Goal: Task Accomplishment & Management: Manage account settings

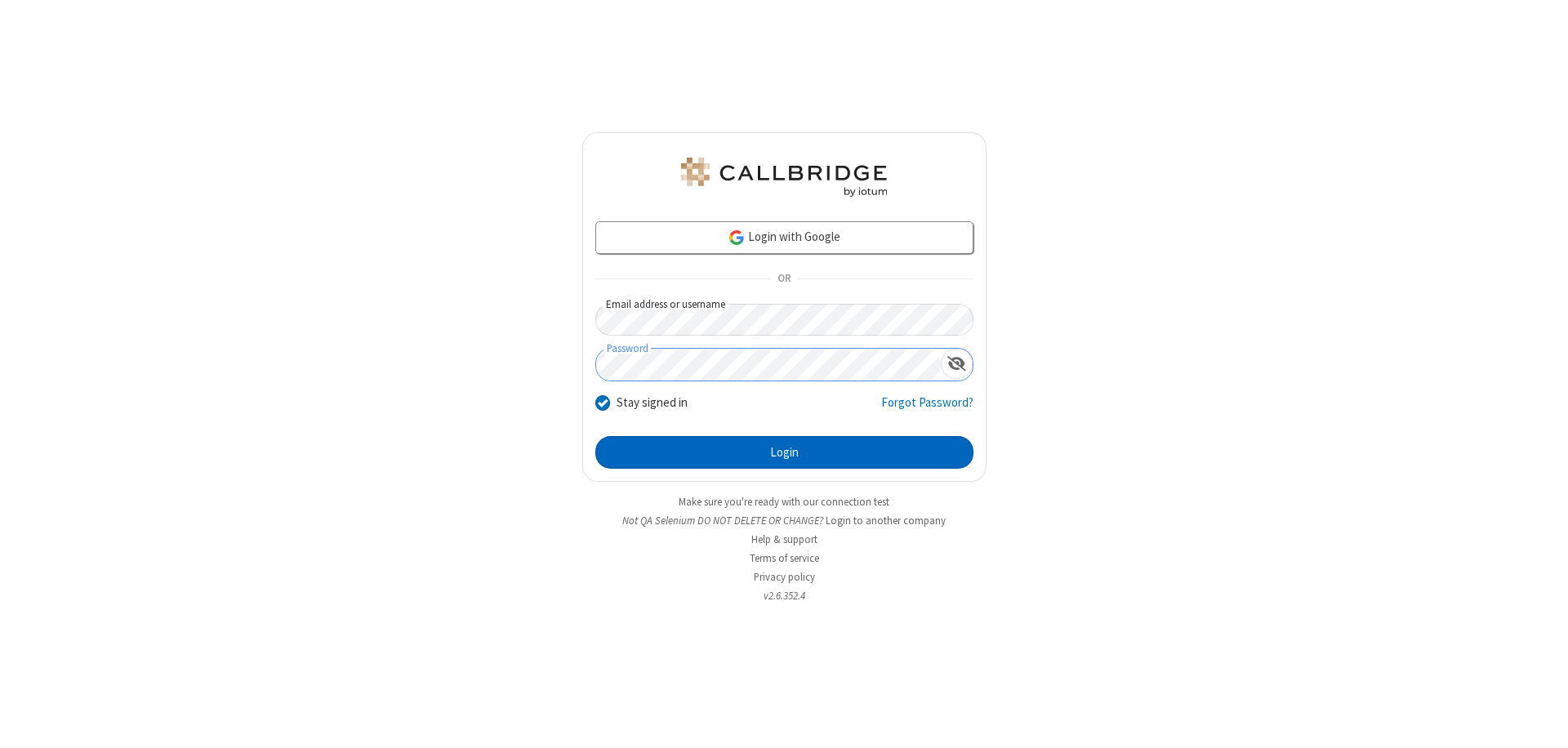
click at [784, 452] on button "Login" at bounding box center [784, 452] width 378 height 32
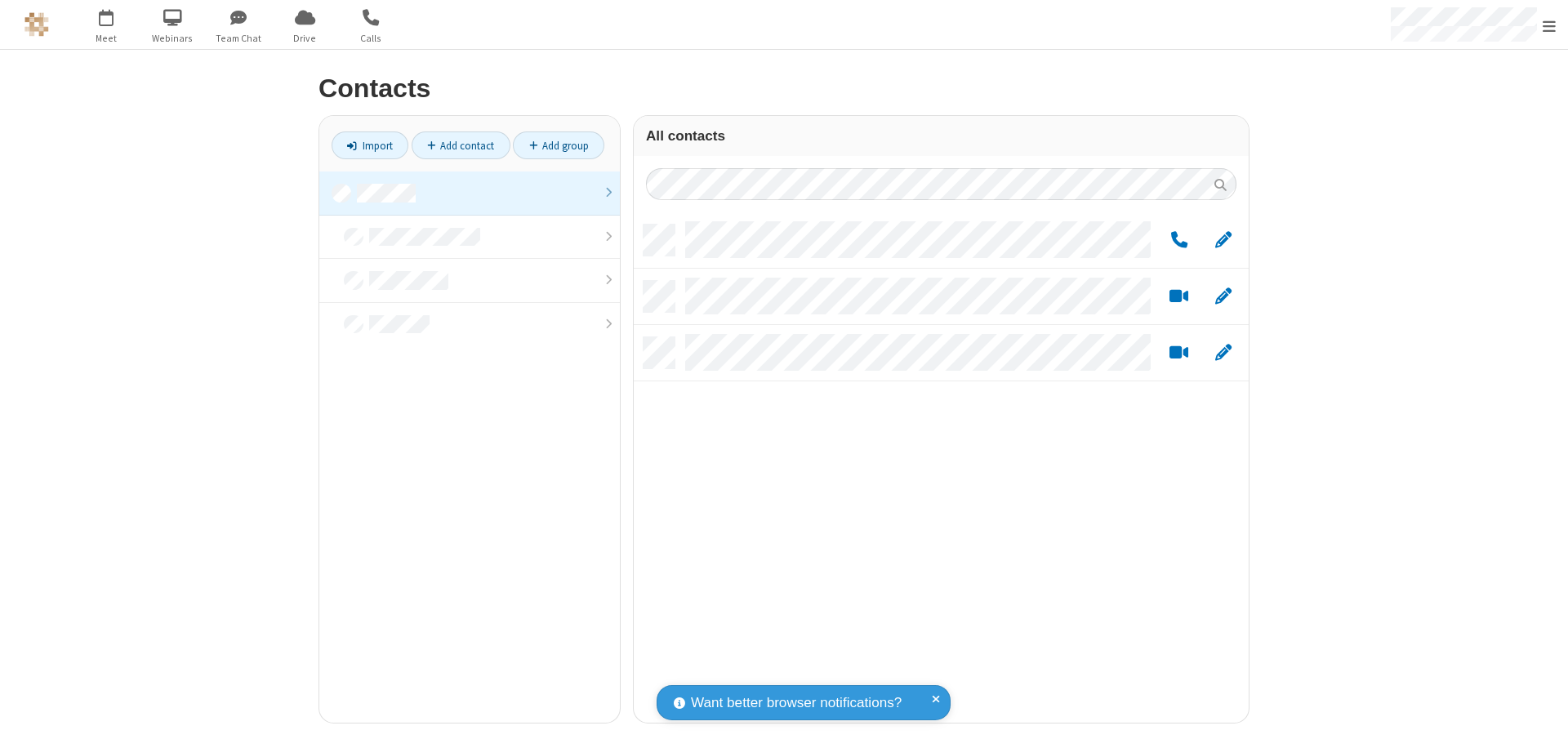
scroll to position [499, 603]
click at [470, 193] on link at bounding box center [469, 194] width 301 height 44
click at [559, 146] on link "Add group" at bounding box center [559, 146] width 92 height 28
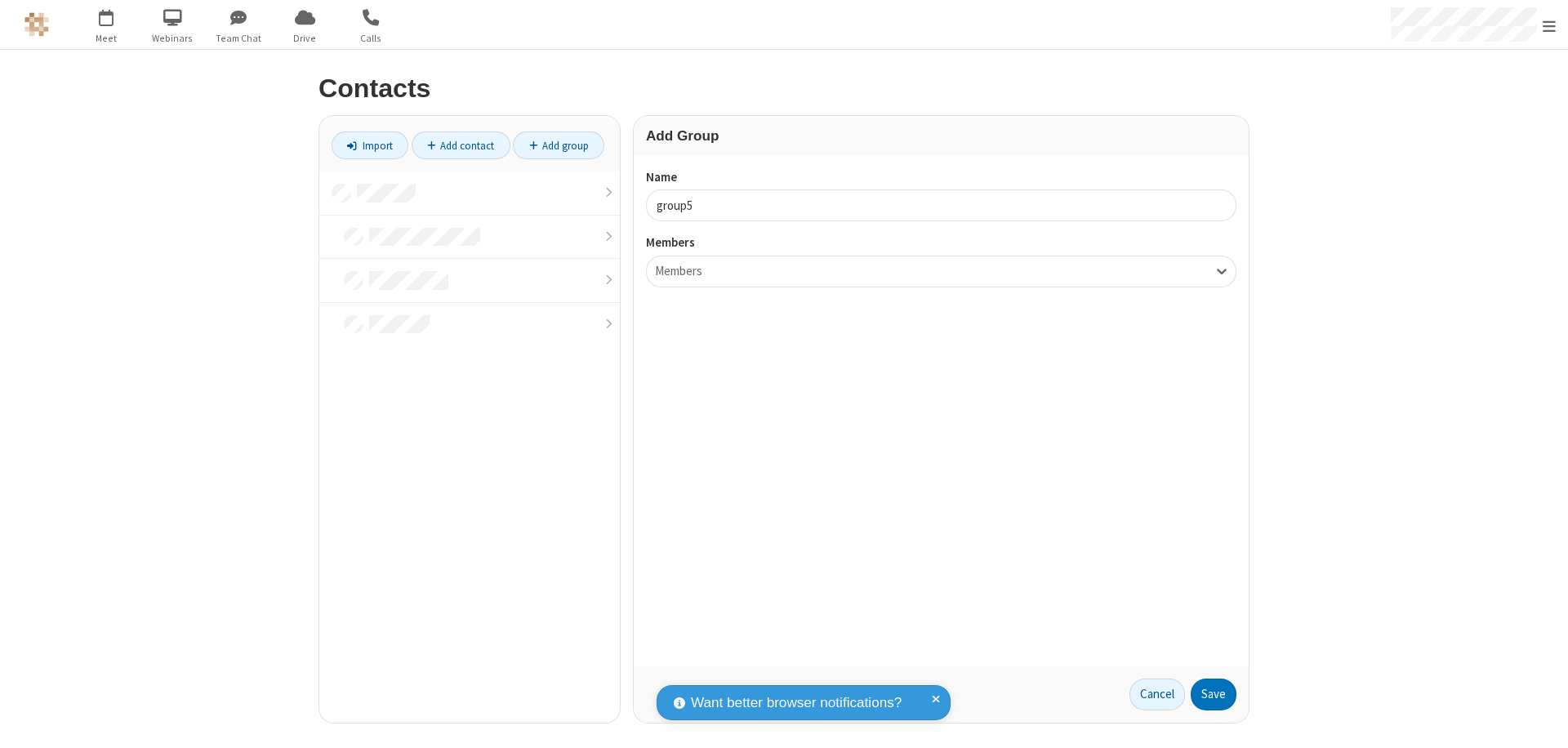
type input "group5"
type input "name22"
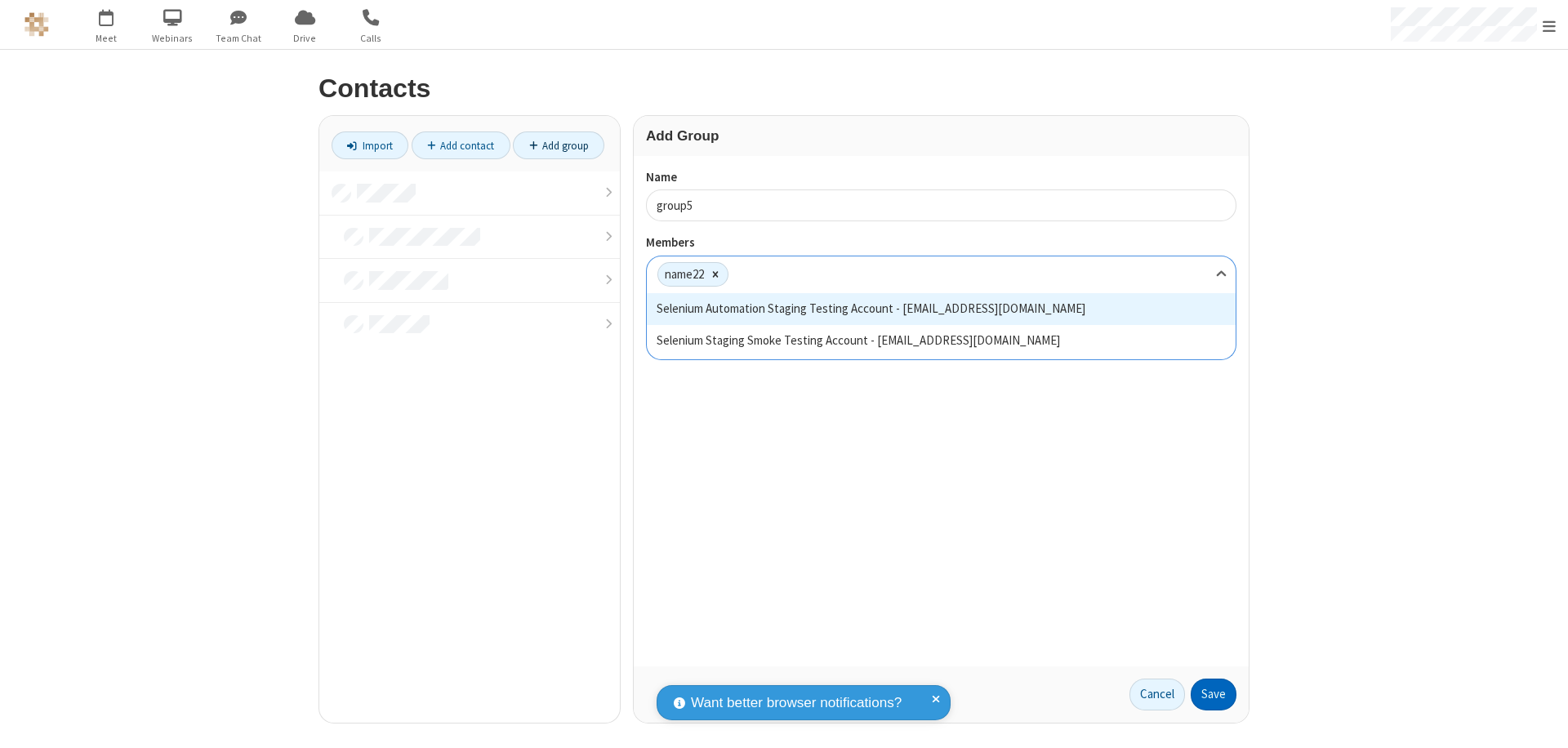
click at [1214, 695] on button "Save" at bounding box center [1213, 695] width 45 height 32
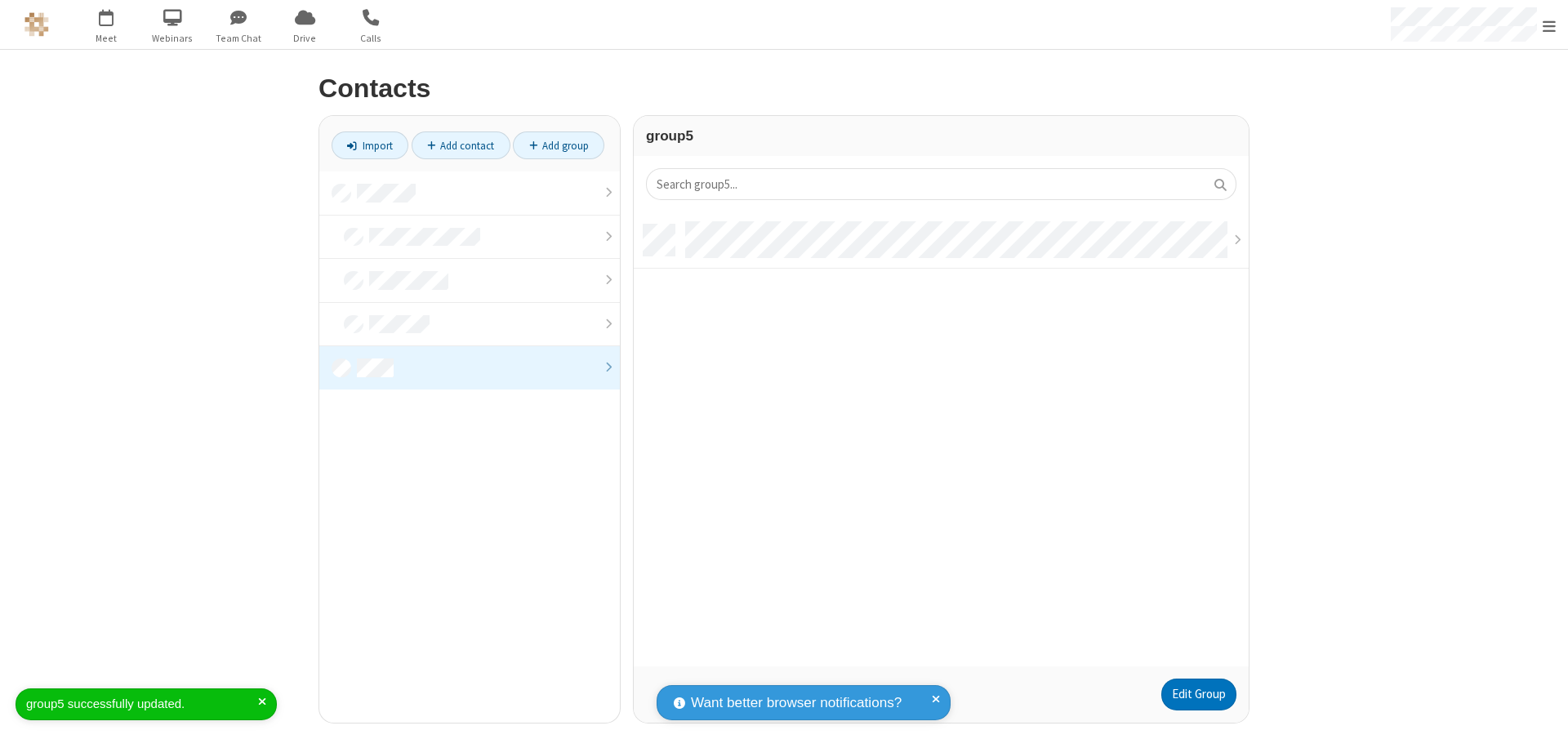
scroll to position [442, 603]
click at [1198, 695] on link "Edit Group" at bounding box center [1199, 695] width 75 height 32
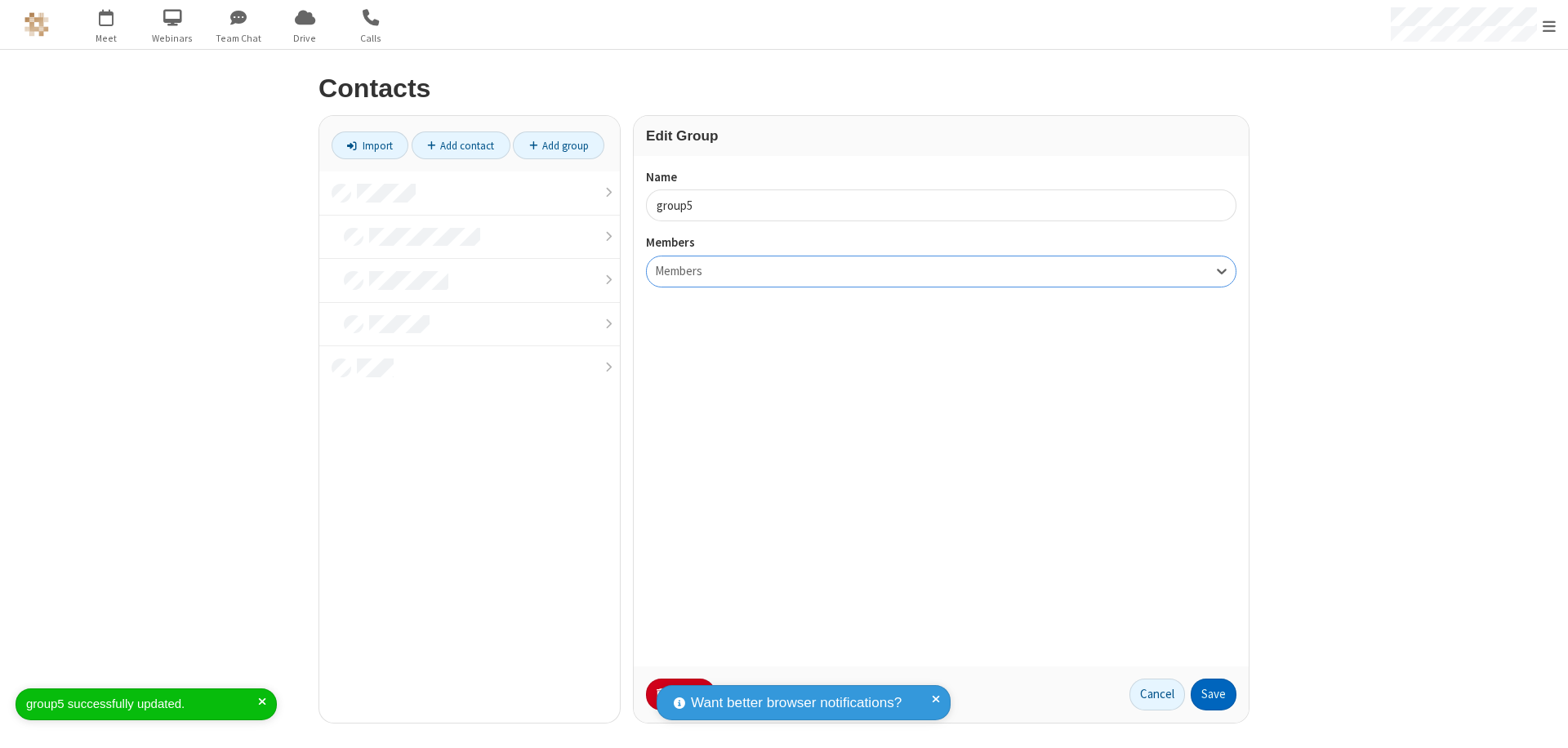
click at [1214, 695] on button "Save" at bounding box center [1213, 695] width 45 height 32
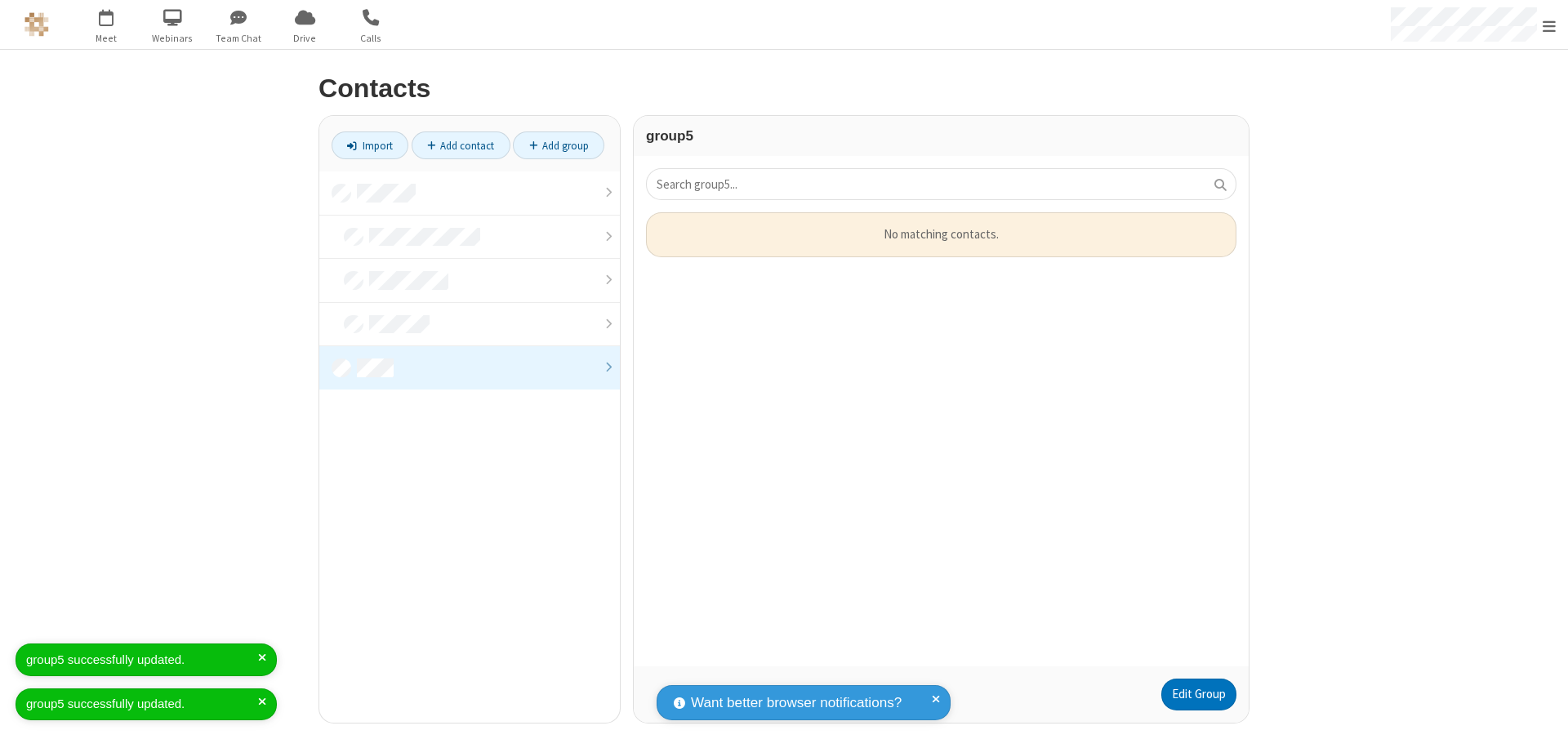
scroll to position [13, 13]
